Goal: Task Accomplishment & Management: Manage account settings

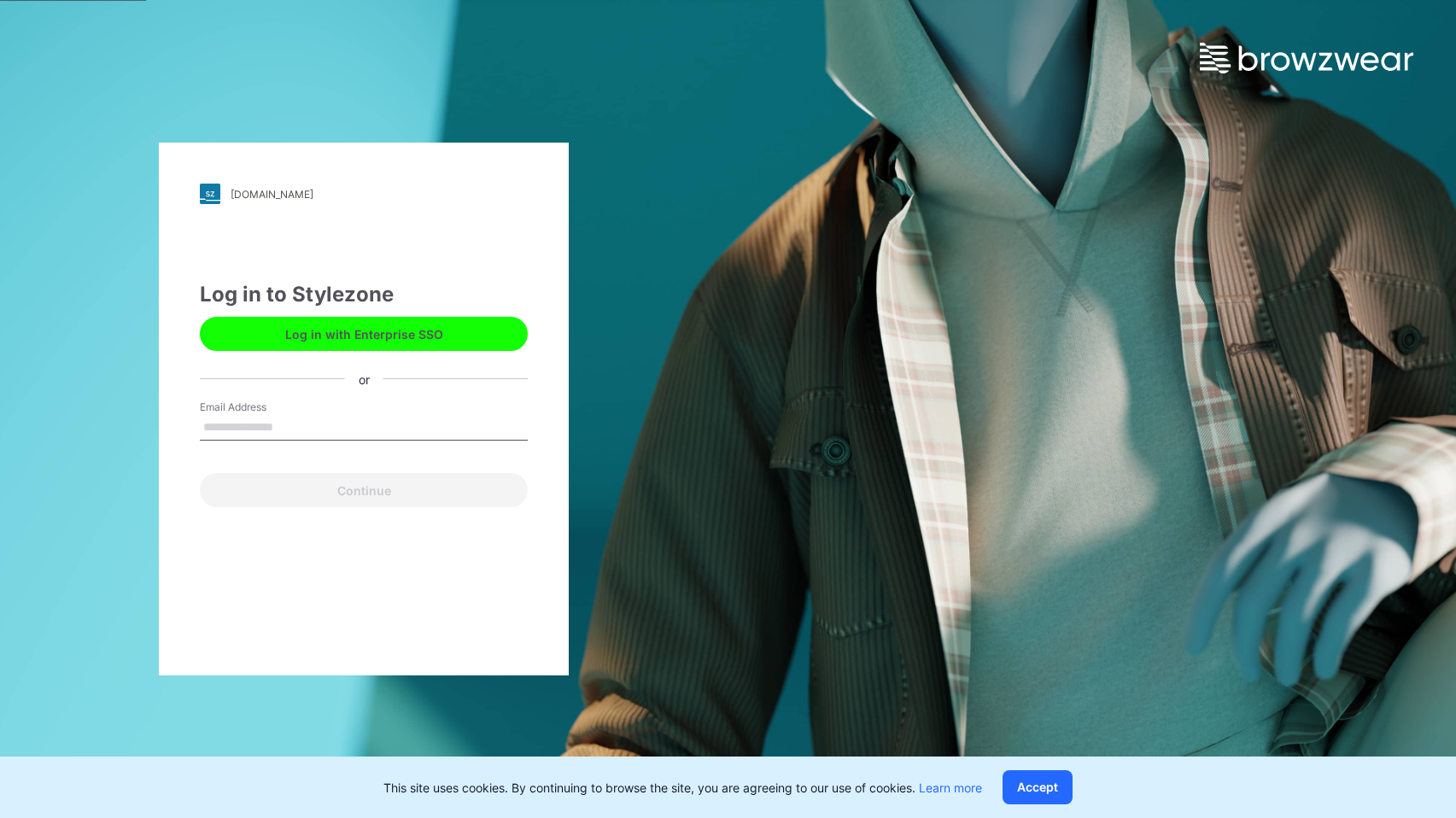
click at [281, 427] on input "Email Address" at bounding box center [363, 428] width 328 height 26
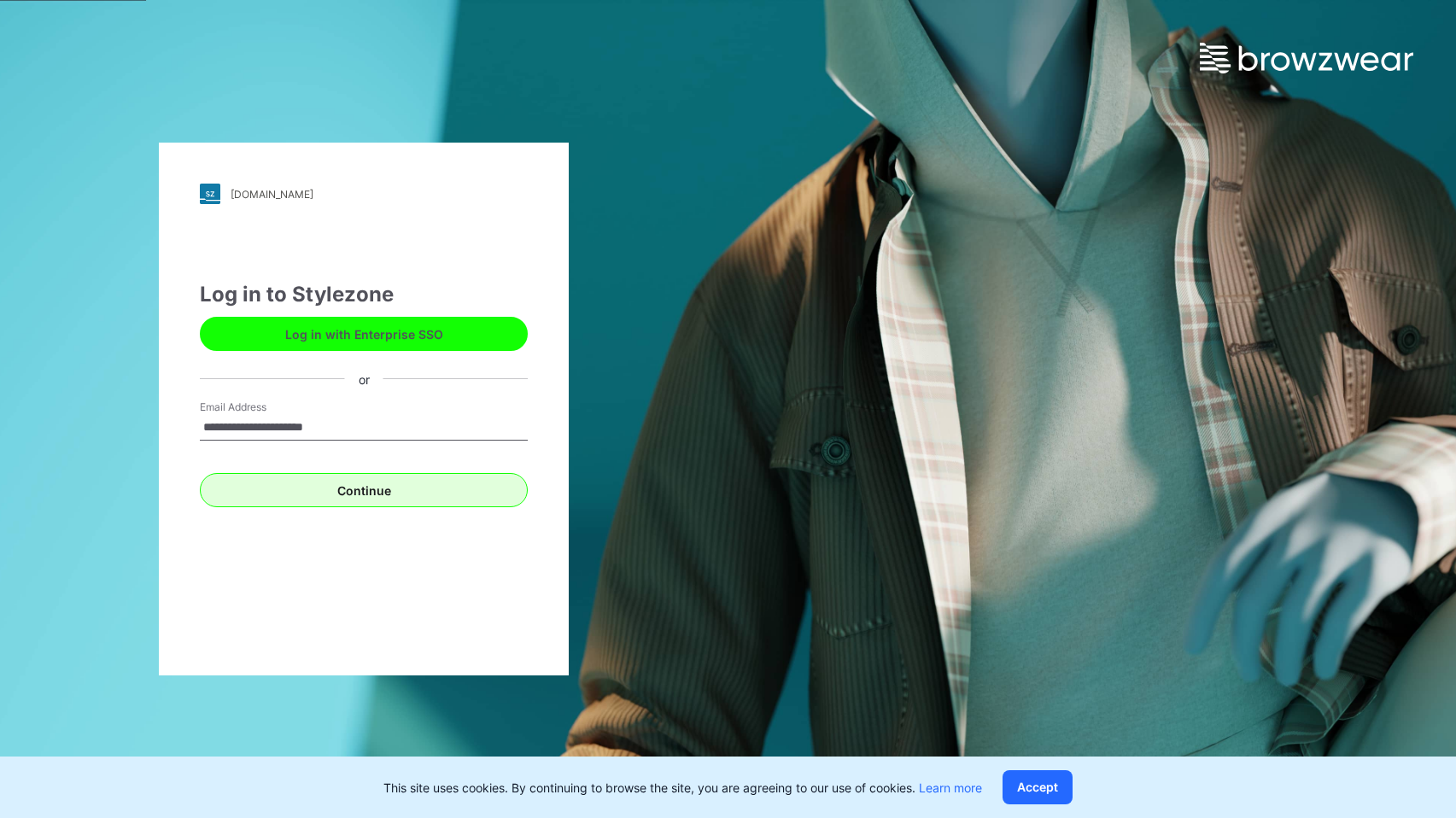
type input "**********"
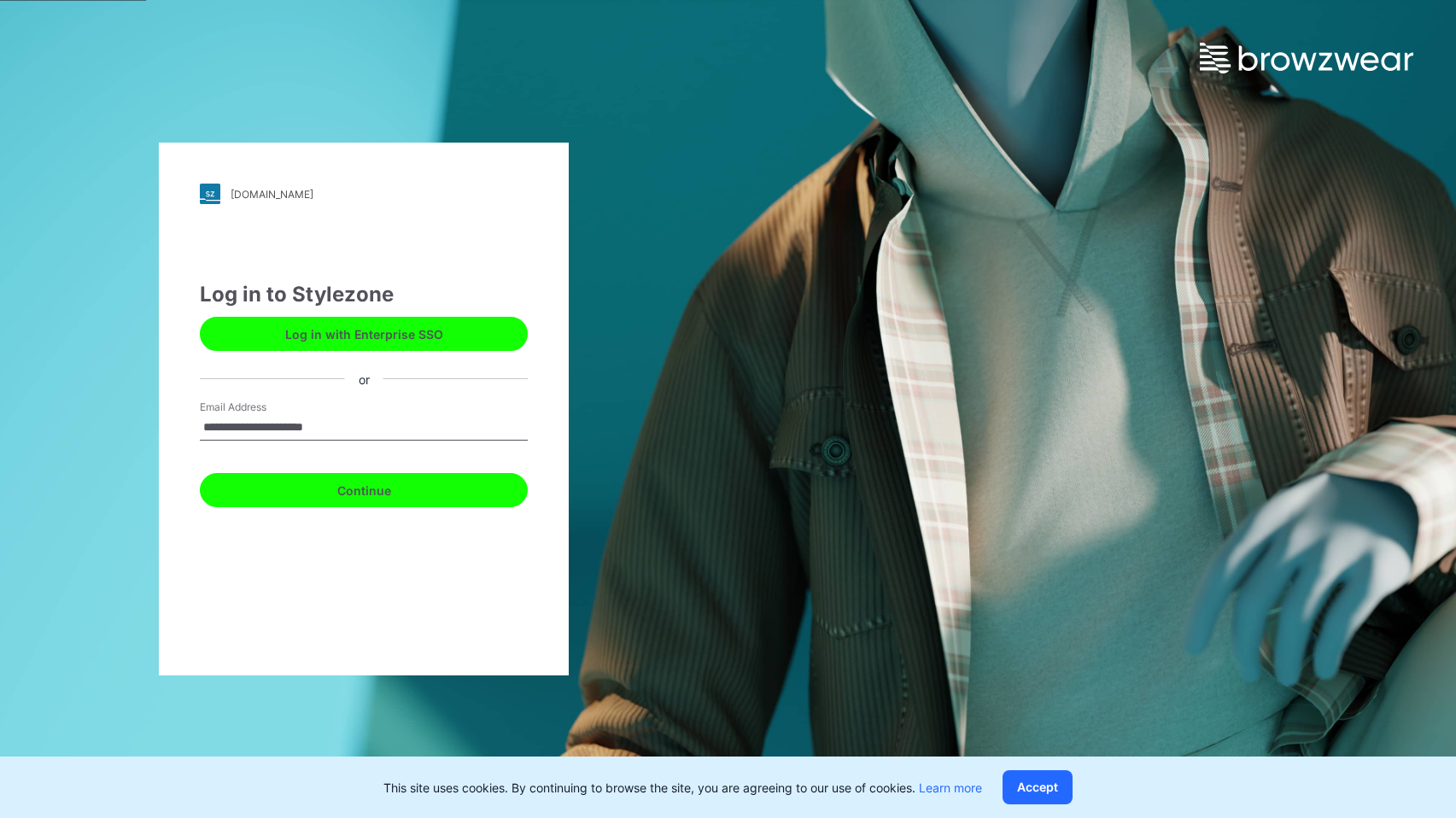
click at [368, 493] on button "Continue" at bounding box center [363, 490] width 328 height 34
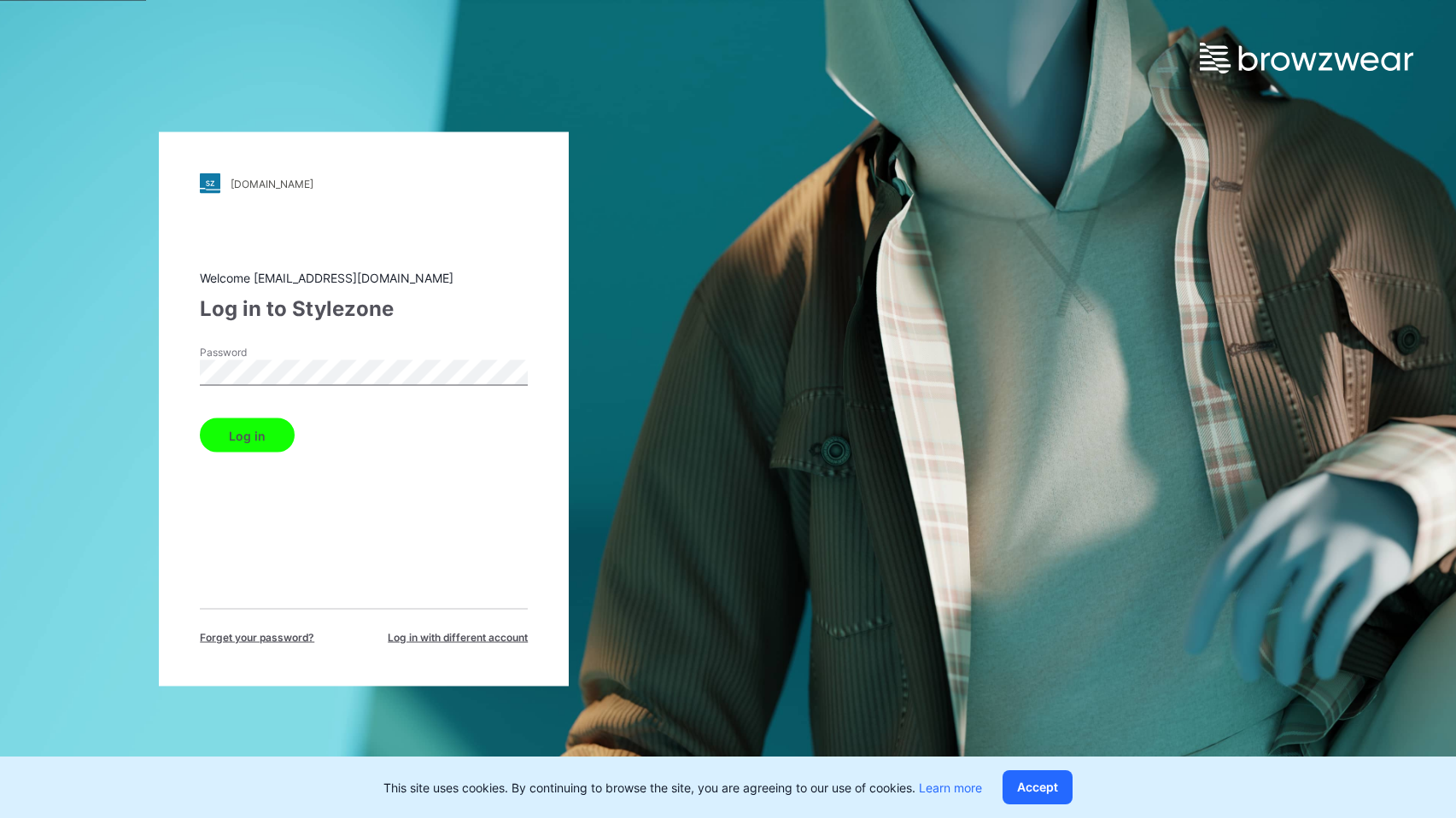
click at [268, 440] on button "Log in" at bounding box center [246, 436] width 95 height 34
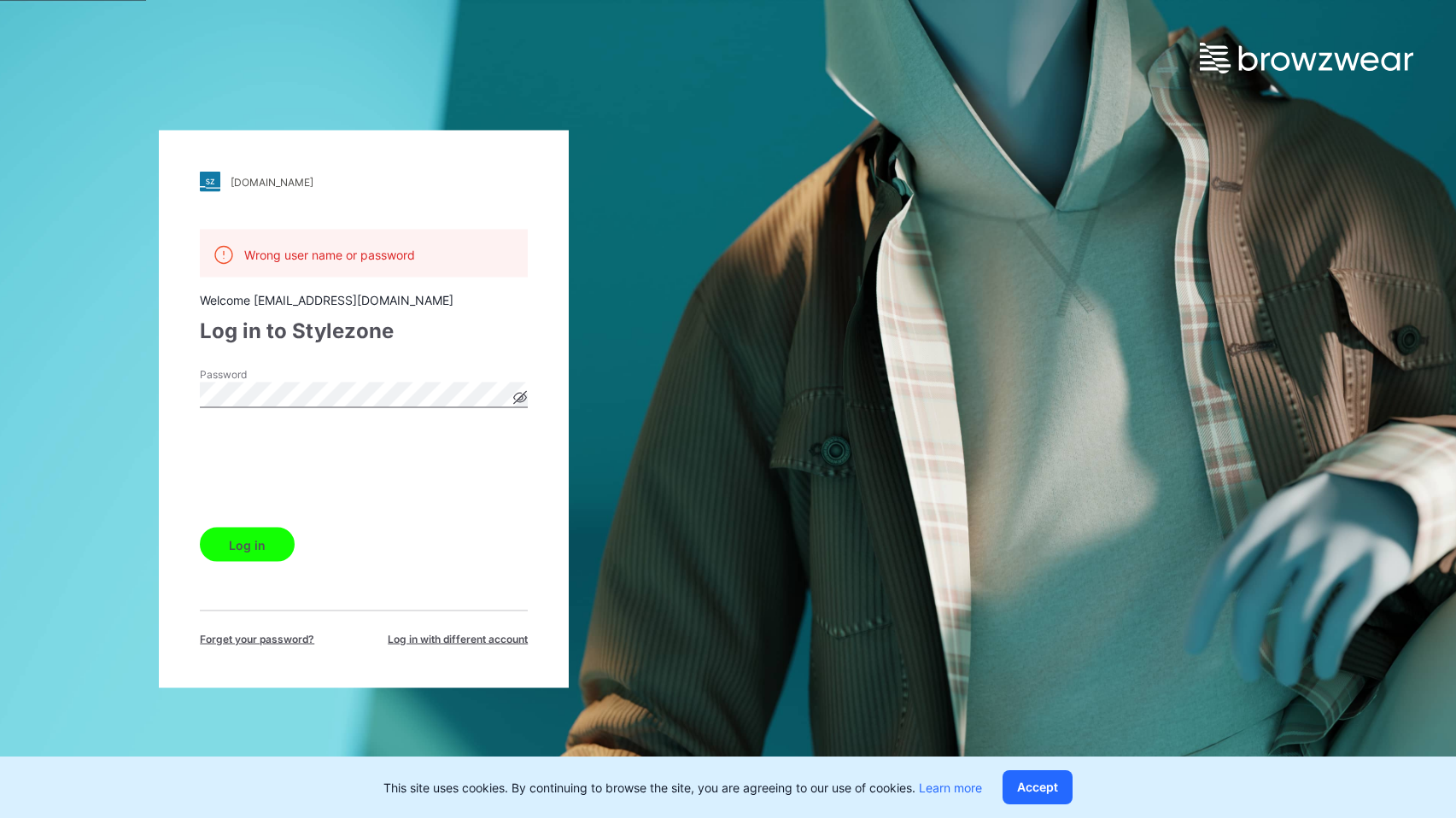
click at [254, 547] on button "Log in" at bounding box center [246, 544] width 95 height 34
click at [526, 391] on icon at bounding box center [519, 398] width 13 height 13
click at [250, 549] on button "Log in" at bounding box center [246, 544] width 95 height 34
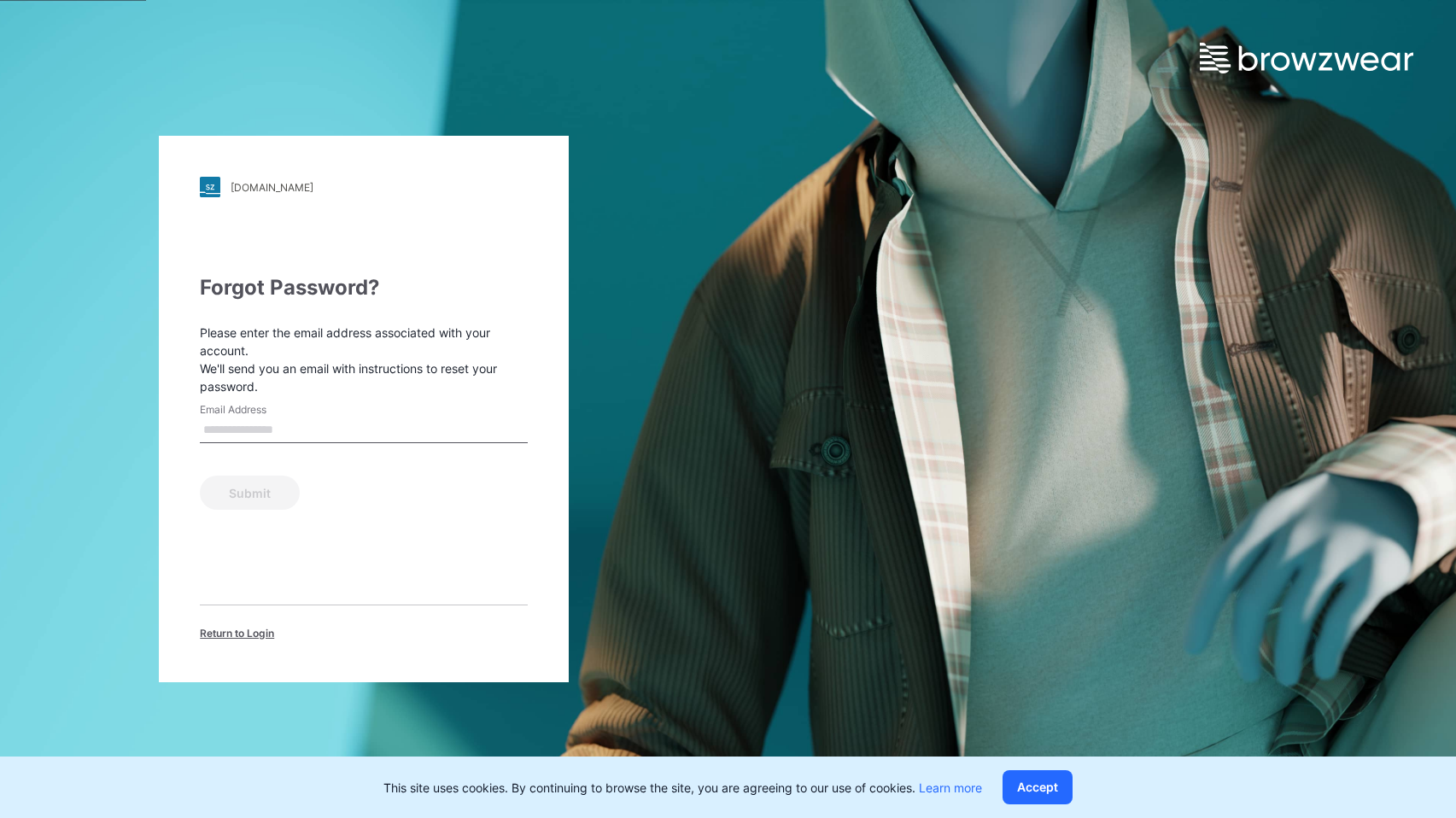
click at [251, 427] on input "Email Address" at bounding box center [363, 430] width 328 height 26
type input "**********"
click at [200, 475] on button "Submit" at bounding box center [249, 492] width 100 height 34
click at [231, 637] on span "Return to Login" at bounding box center [237, 633] width 74 height 15
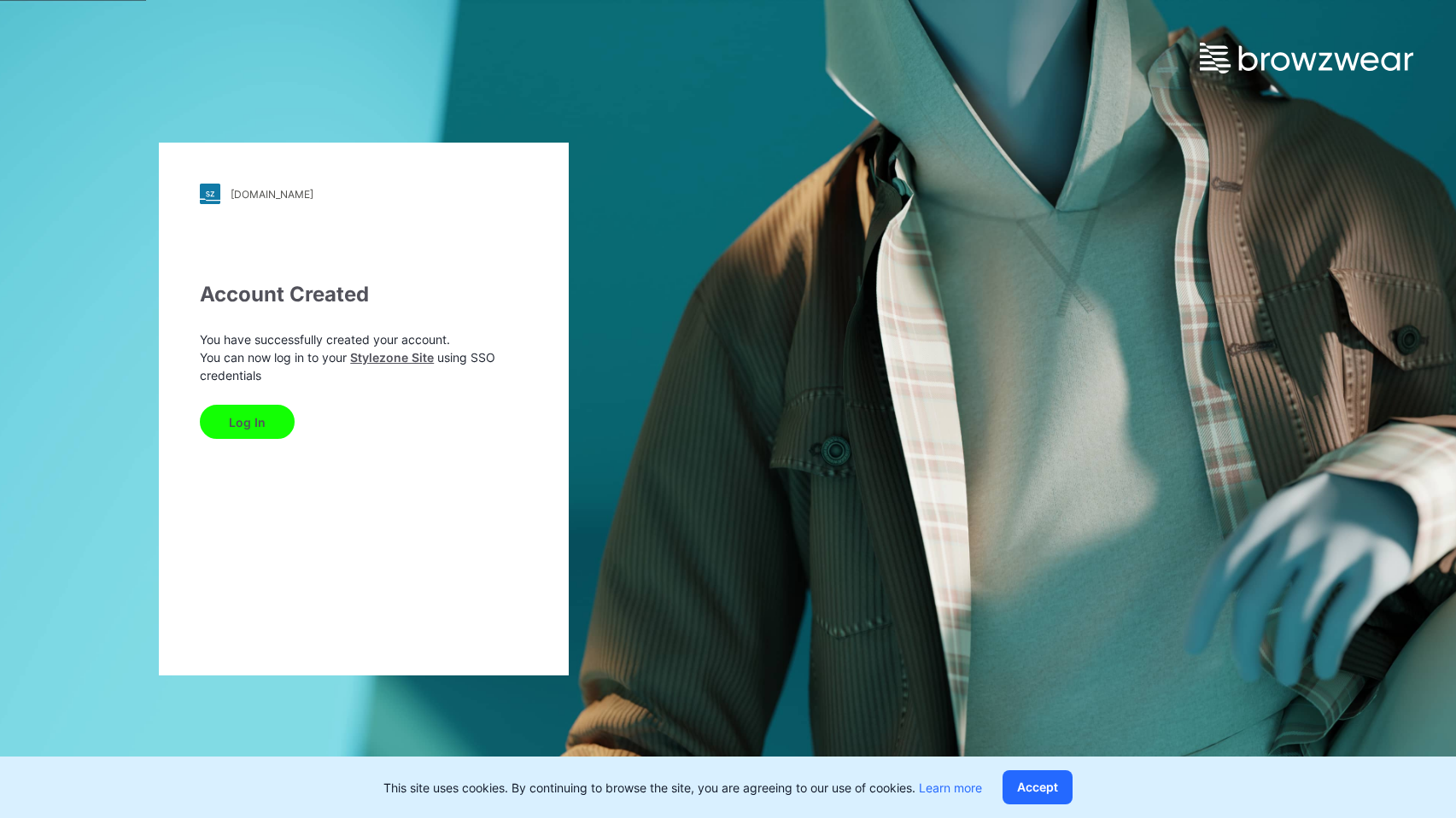
click at [239, 423] on button "Log In" at bounding box center [246, 421] width 95 height 34
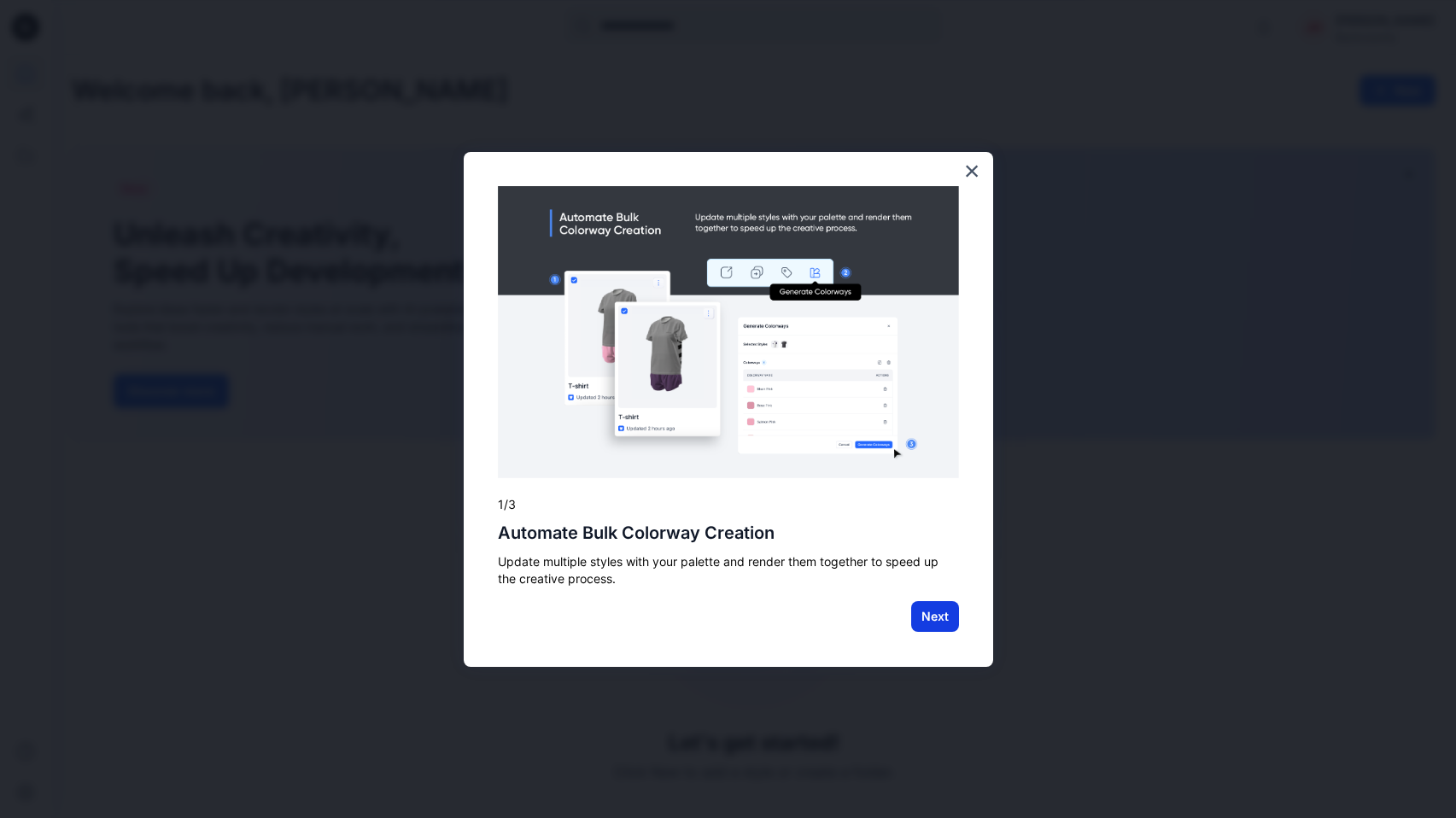
click at [931, 625] on button "Next" at bounding box center [936, 617] width 48 height 31
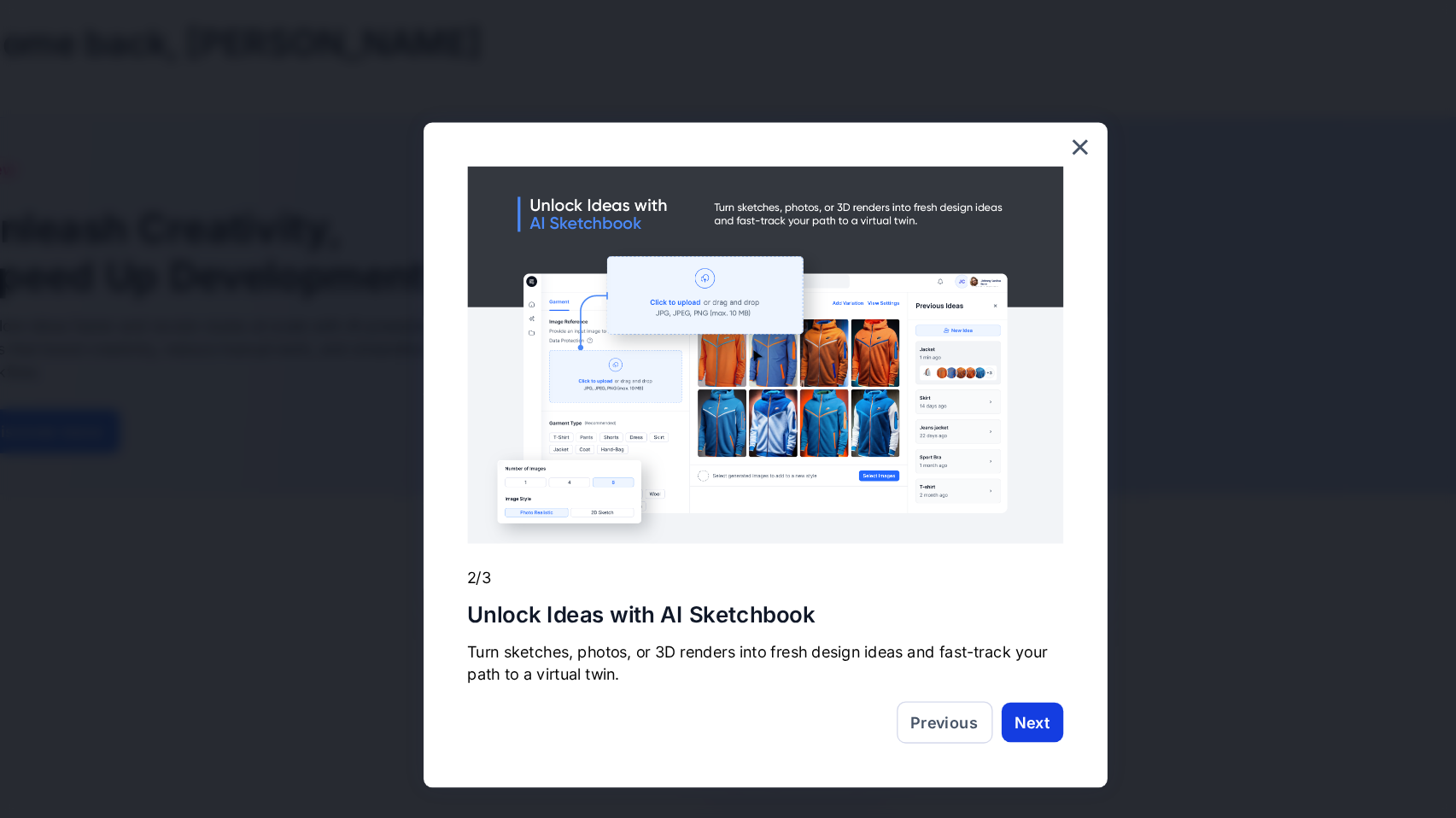
click at [931, 619] on button "Next" at bounding box center [936, 617] width 48 height 31
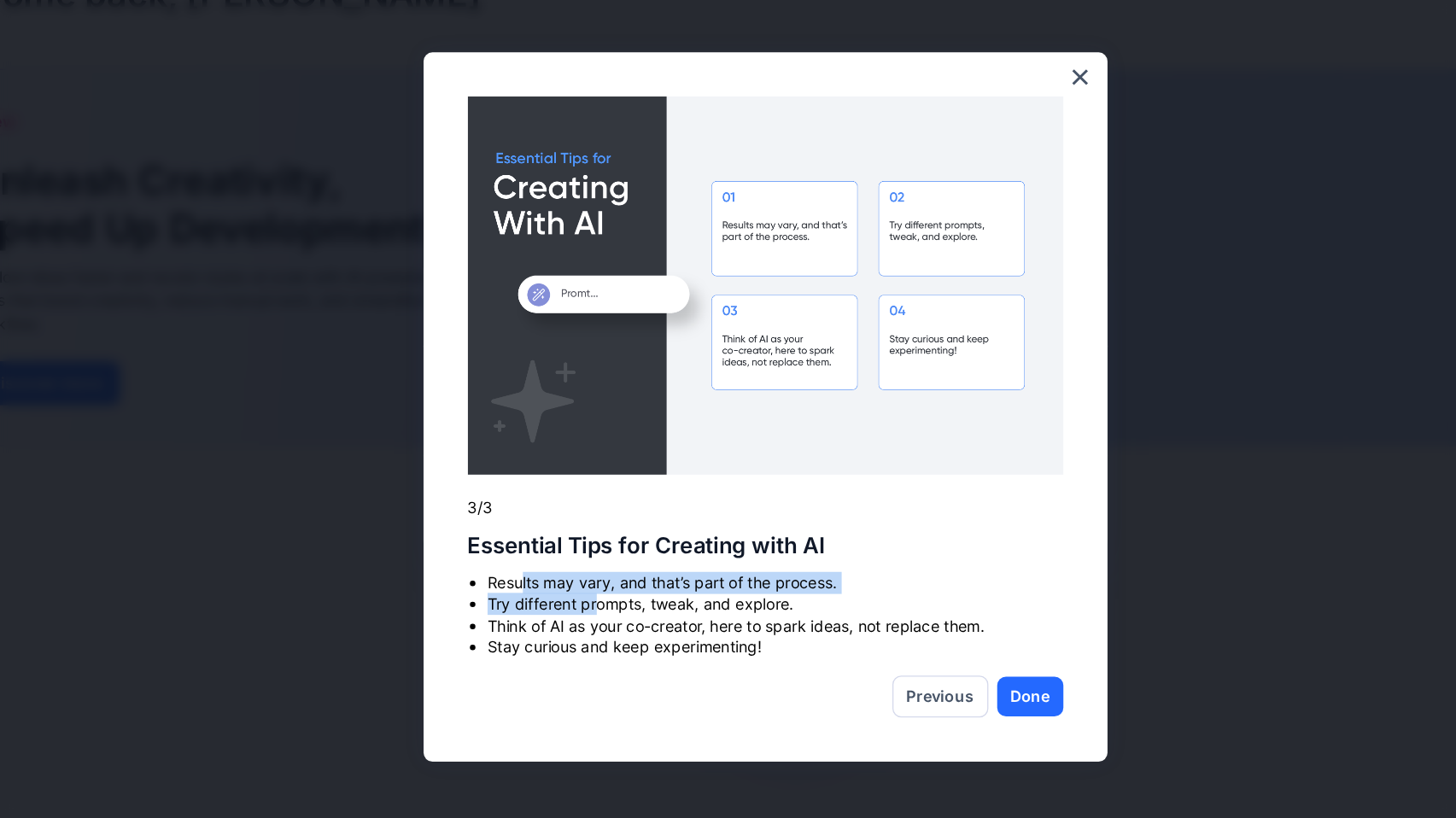
drag, startPoint x: 542, startPoint y: 540, endPoint x: 600, endPoint y: 565, distance: 63.2
click at [600, 565] on ul "Results may vary, and that’s part of the process. Try different prompts, tweak,…" at bounding box center [729, 570] width 461 height 66
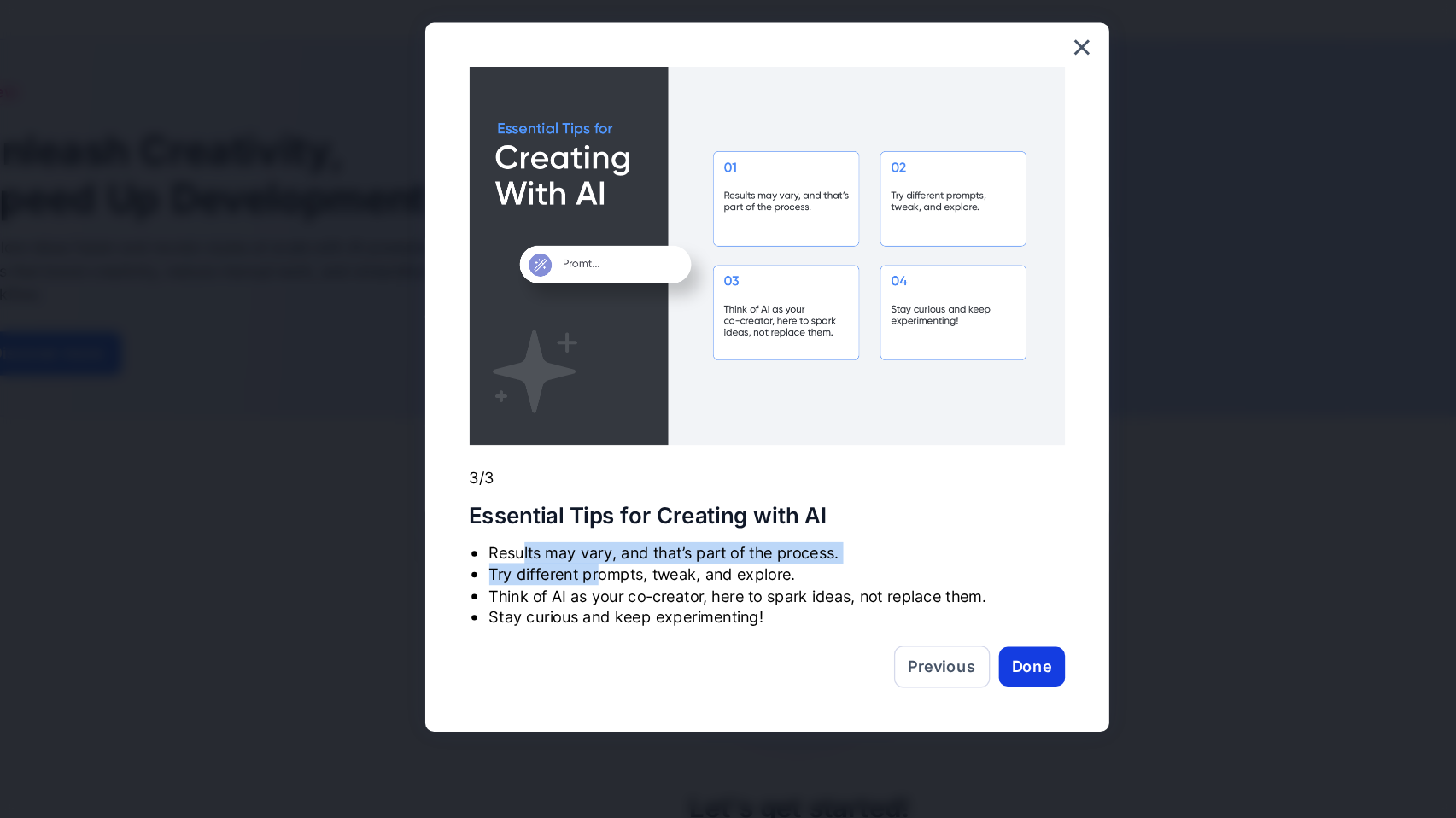
click at [923, 639] on button "Done" at bounding box center [934, 633] width 51 height 31
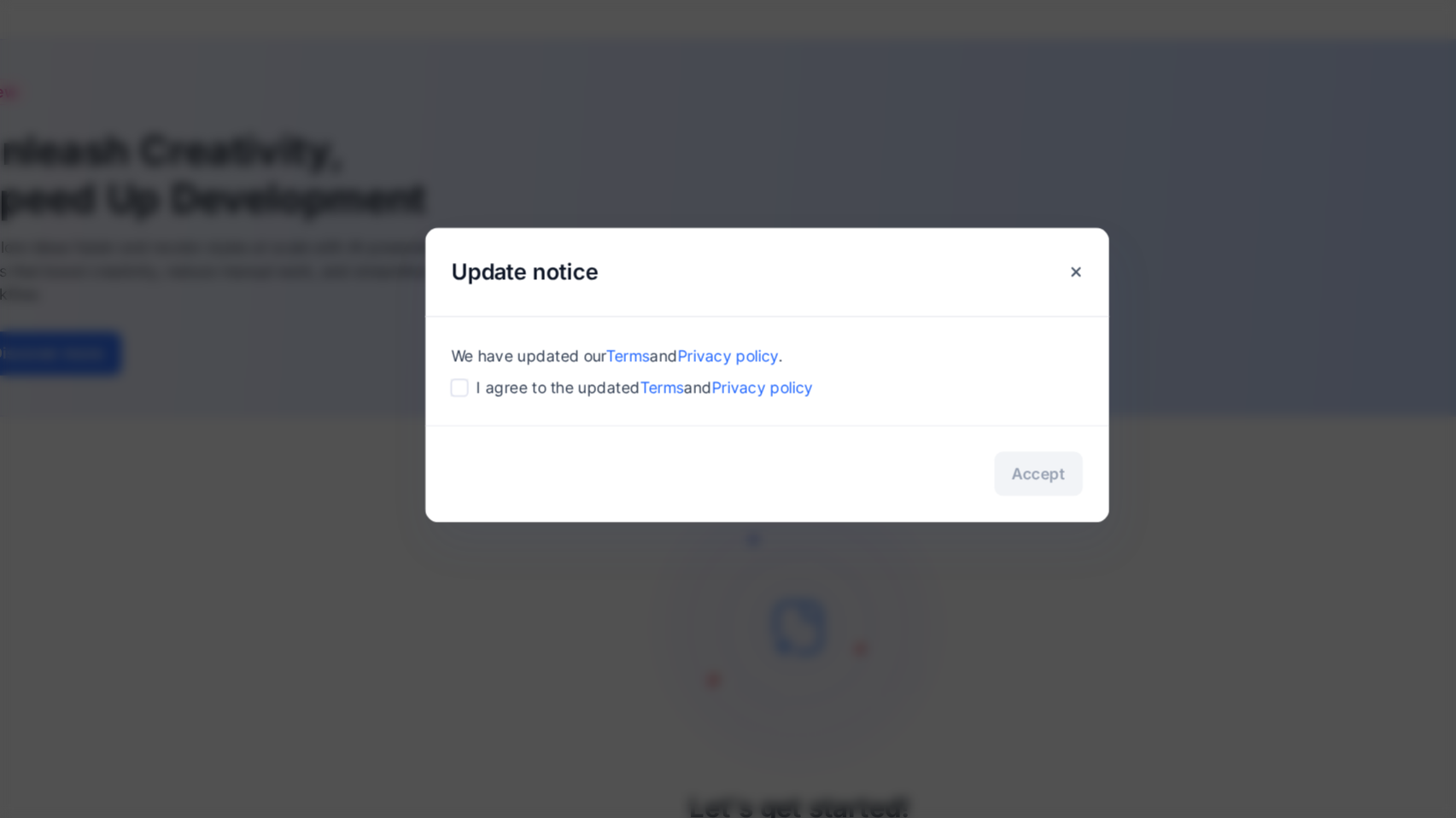
click at [537, 412] on span "I agree to the updated Terms and Privacy policy" at bounding box center [633, 417] width 261 height 18
click at [946, 476] on button "Accept" at bounding box center [938, 484] width 68 height 34
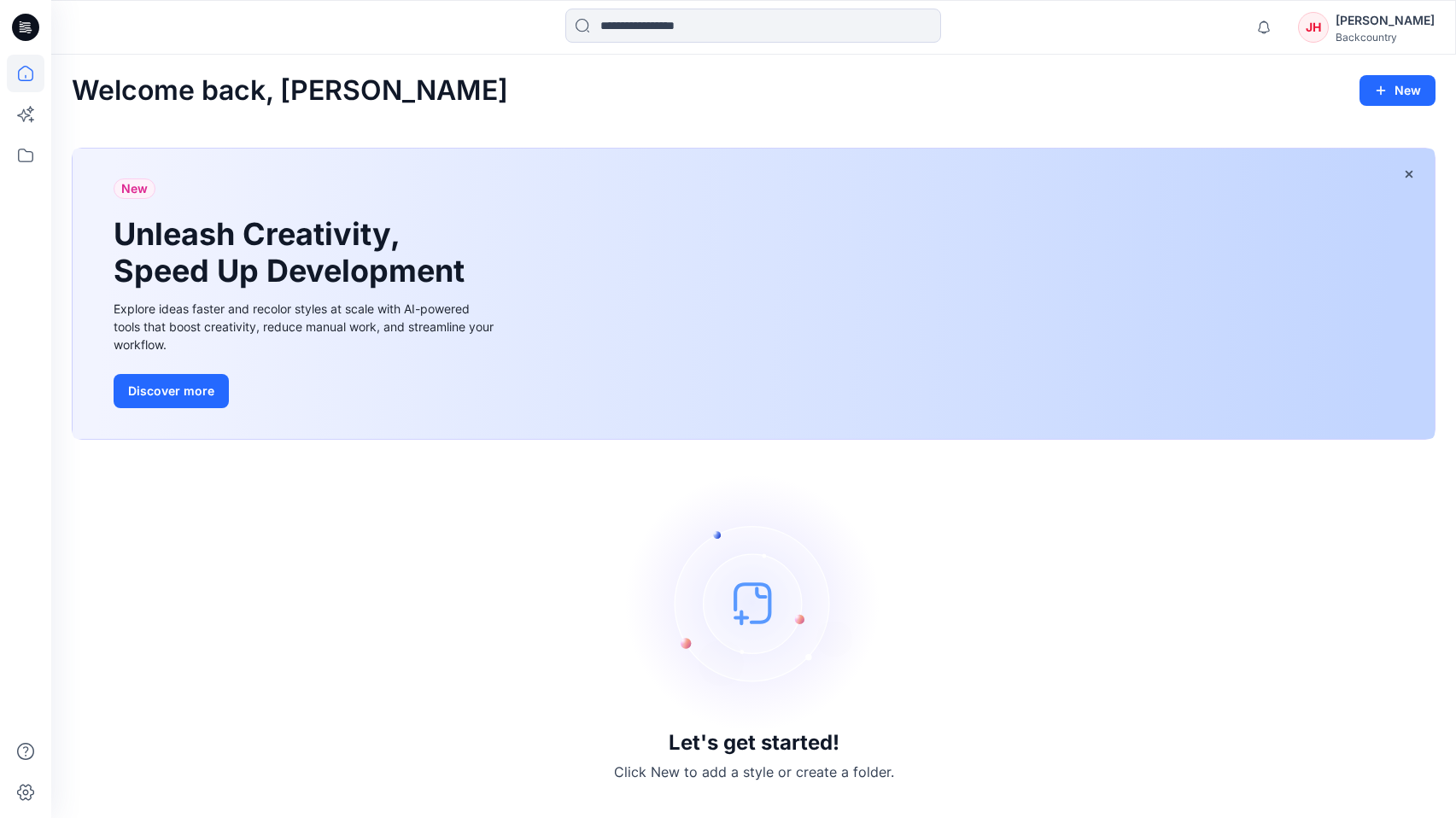
click at [1384, 606] on div "Let's get started! Click New to add a style or create a folder." at bounding box center [754, 629] width 1364 height 337
